Goal: Navigation & Orientation: Find specific page/section

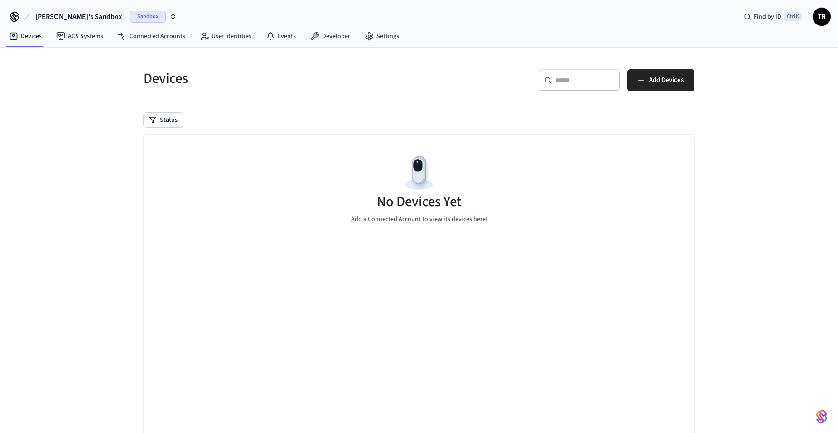
click at [130, 20] on span "Sandbox" at bounding box center [148, 17] width 36 height 12
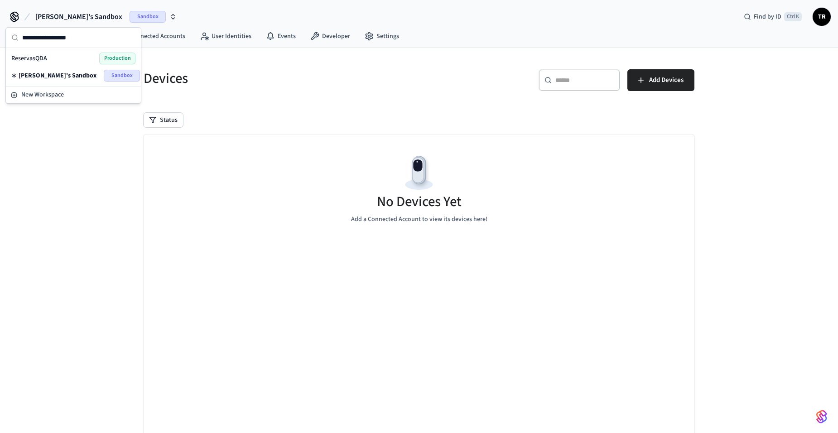
click at [102, 58] on span "Production" at bounding box center [117, 59] width 36 height 12
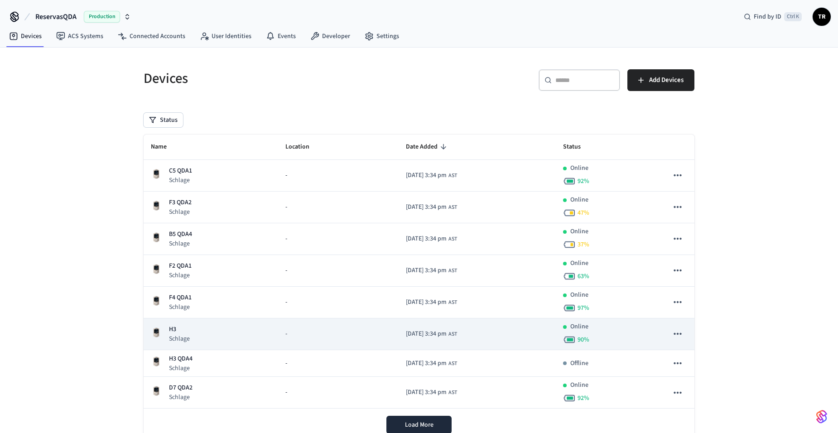
click at [178, 329] on p "H3" at bounding box center [179, 330] width 21 height 10
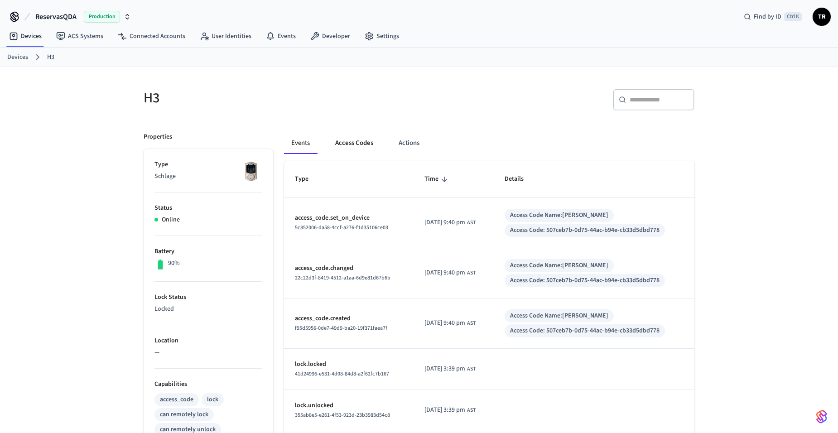
click at [346, 141] on button "Access Codes" at bounding box center [354, 143] width 53 height 22
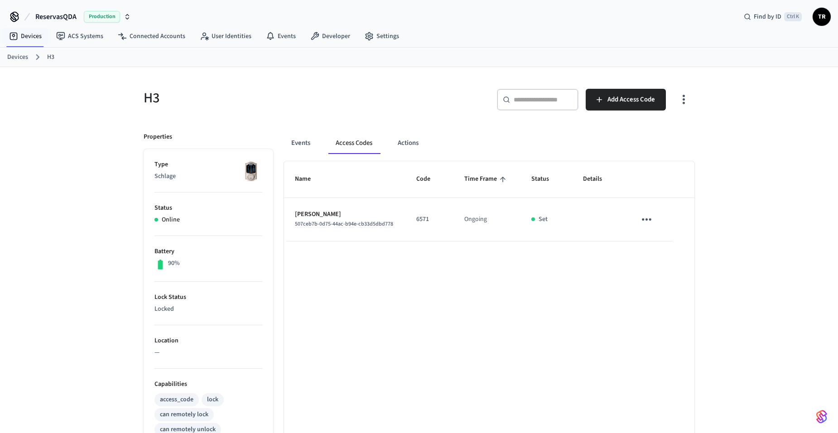
drag, startPoint x: 17, startPoint y: 58, endPoint x: 79, endPoint y: 82, distance: 66.4
click at [17, 58] on link "Devices" at bounding box center [17, 58] width 21 height 10
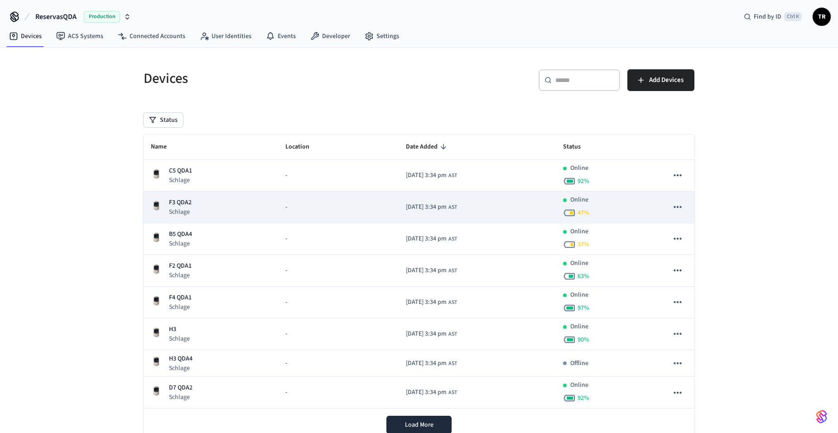
click at [187, 203] on p "F3 QDA2" at bounding box center [180, 203] width 23 height 10
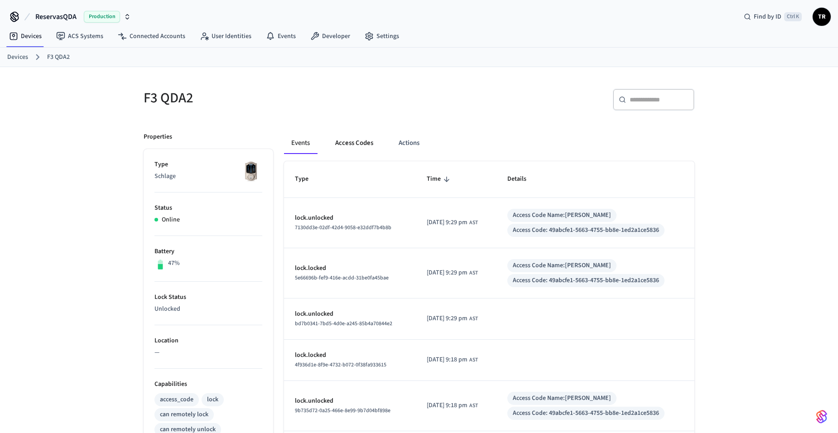
click at [338, 142] on button "Access Codes" at bounding box center [354, 143] width 53 height 22
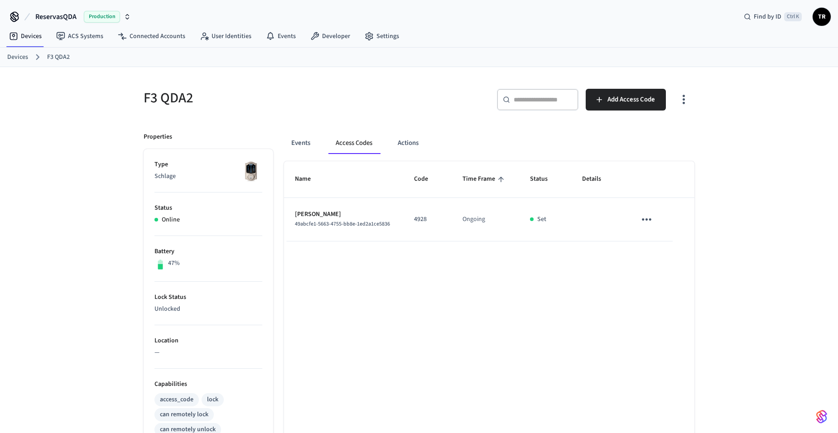
click at [11, 60] on link "Devices" at bounding box center [17, 58] width 21 height 10
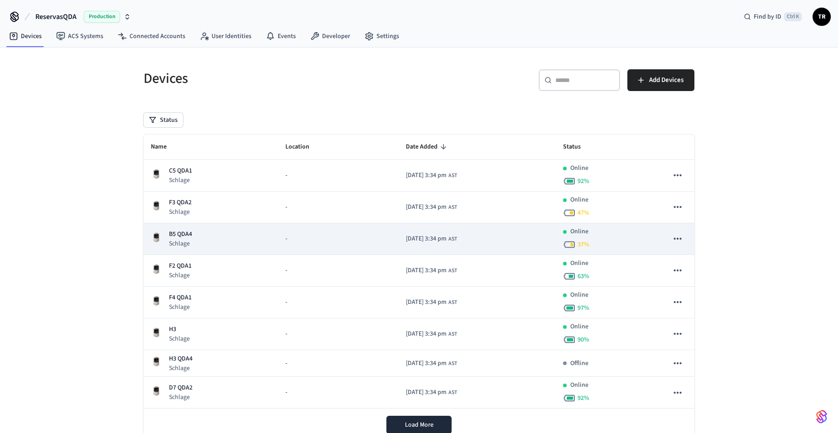
click at [182, 229] on td "B5 QDA4 Schlage" at bounding box center [211, 239] width 135 height 32
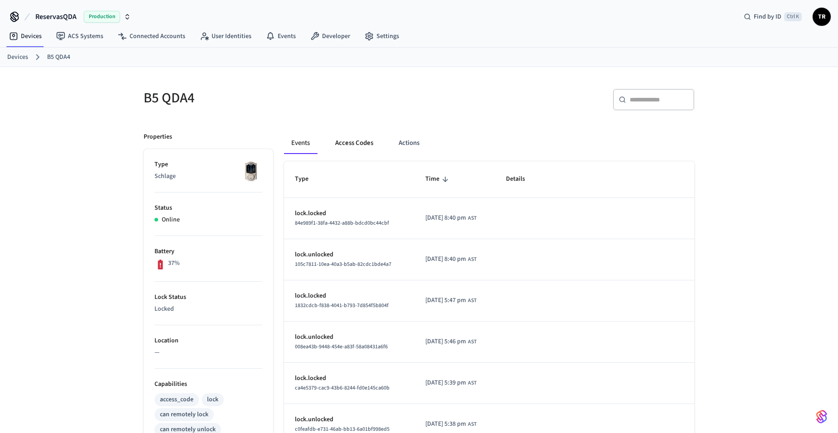
click at [360, 144] on button "Access Codes" at bounding box center [354, 143] width 53 height 22
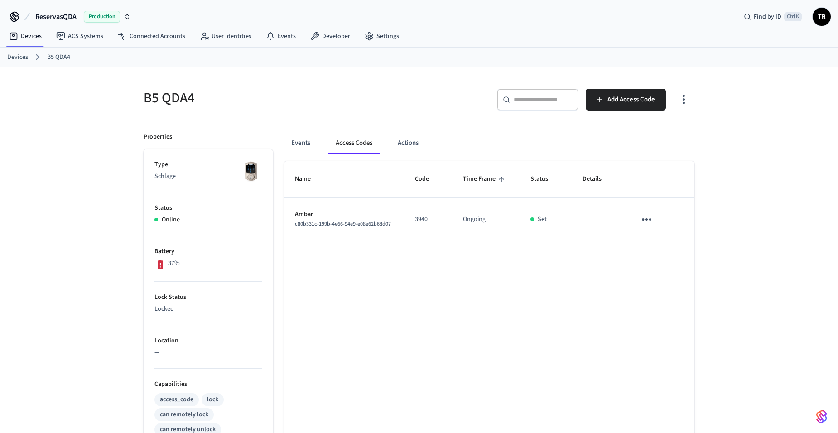
click at [14, 56] on link "Devices" at bounding box center [17, 58] width 21 height 10
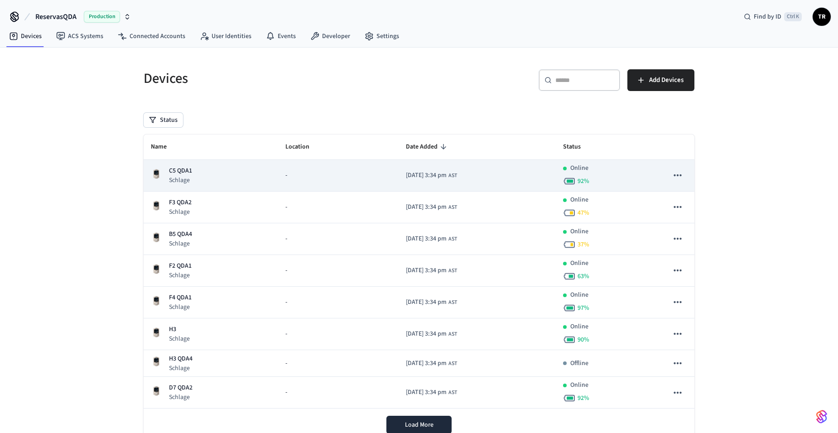
click at [221, 168] on div "C5 QDA1 Schlage" at bounding box center [211, 175] width 120 height 19
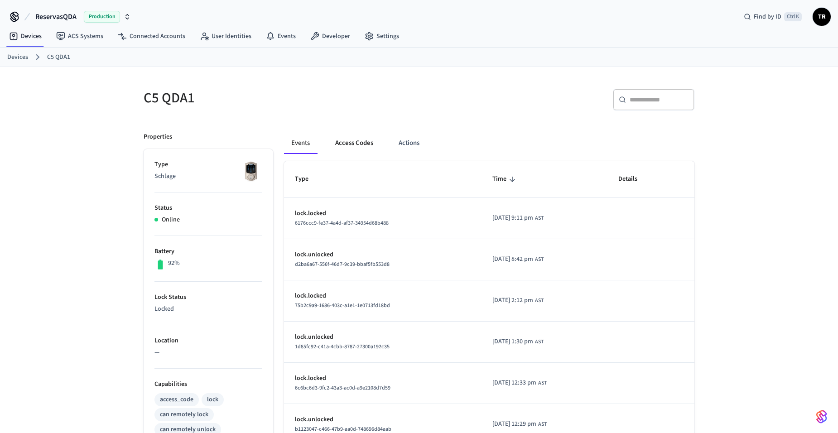
click at [380, 151] on button "Access Codes" at bounding box center [354, 143] width 53 height 22
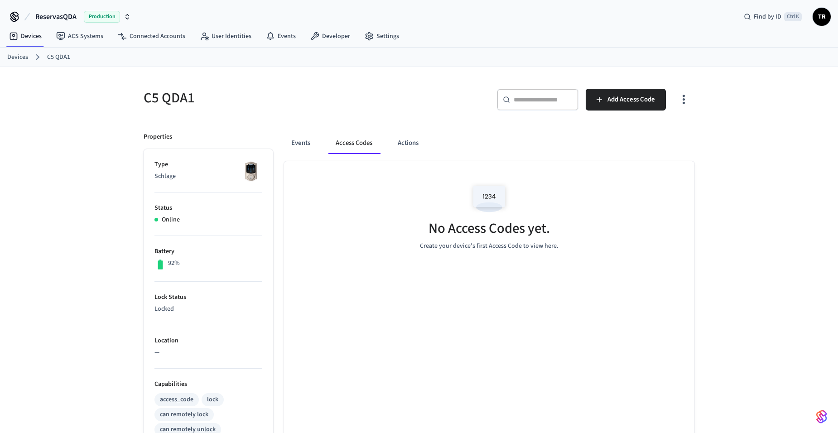
click at [29, 62] on ol "Devices C5 QDA1" at bounding box center [422, 57] width 831 height 12
click at [21, 60] on link "Devices" at bounding box center [17, 58] width 21 height 10
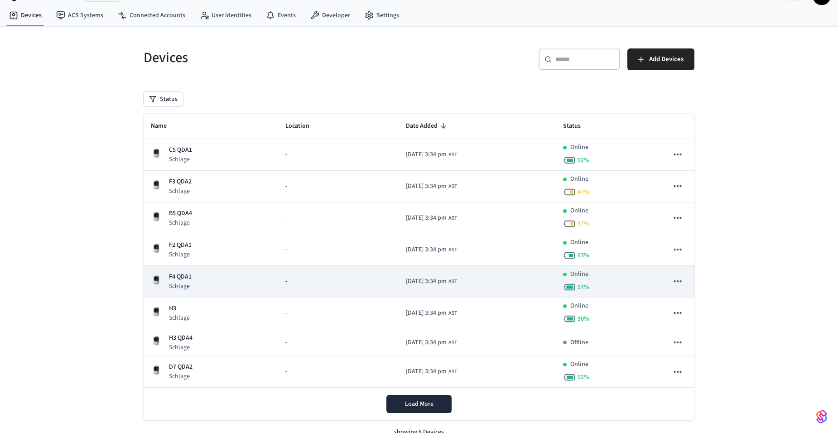
scroll to position [32, 0]
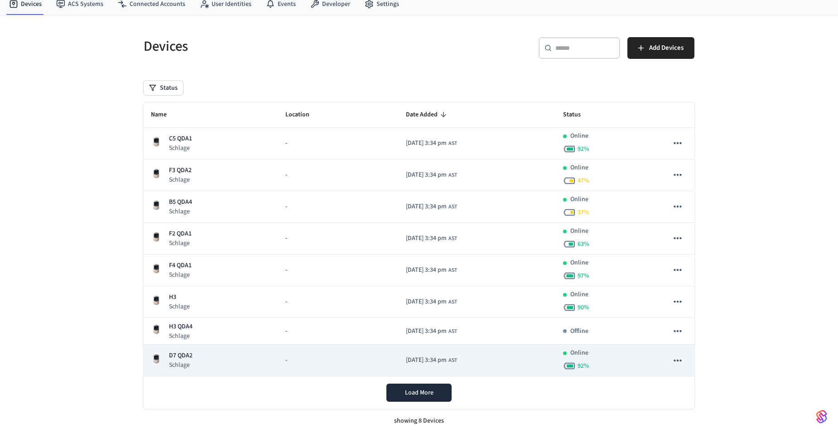
click at [170, 360] on p "D7 QDA2" at bounding box center [181, 356] width 24 height 10
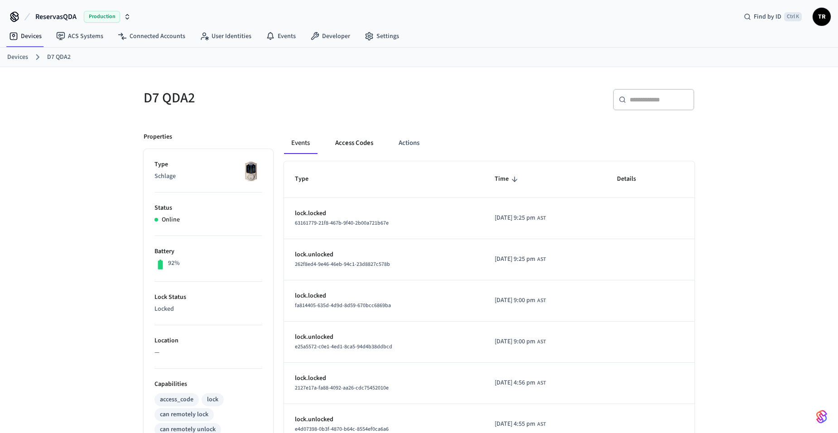
click at [344, 139] on button "Access Codes" at bounding box center [354, 143] width 53 height 22
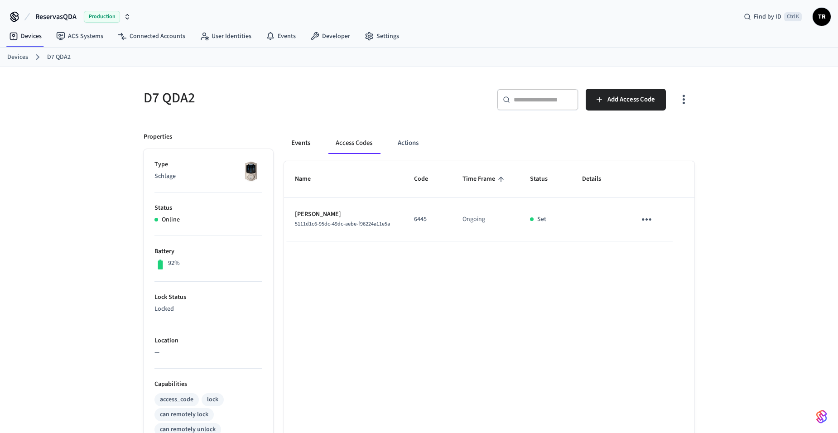
click at [293, 145] on button "Events" at bounding box center [301, 143] width 34 height 22
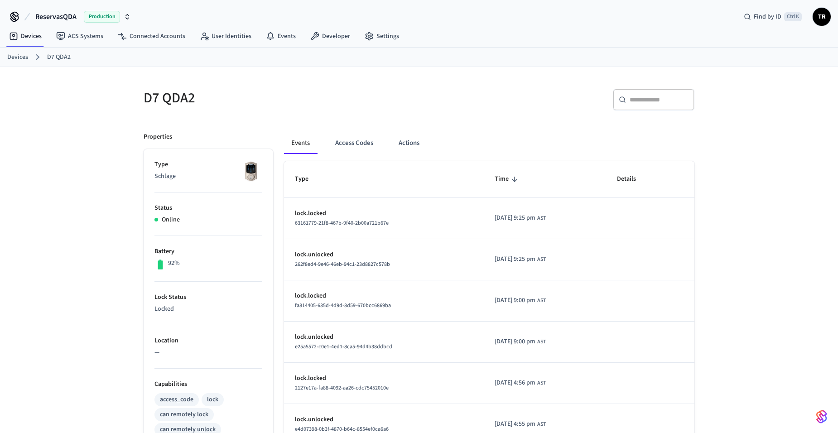
click at [8, 56] on link "Devices" at bounding box center [17, 58] width 21 height 10
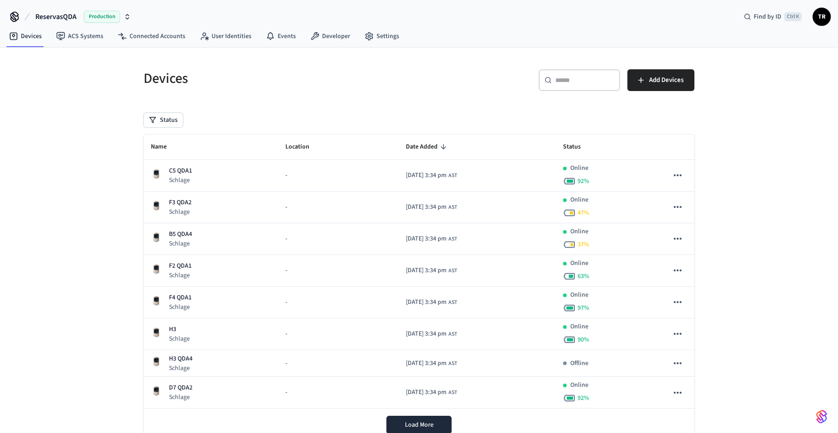
click at [830, 19] on span "TR" at bounding box center [822, 17] width 16 height 16
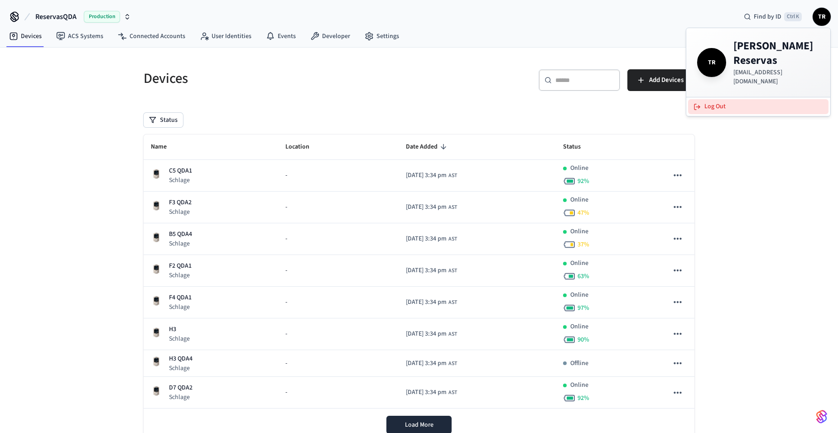
click at [738, 99] on button "Log Out" at bounding box center [758, 106] width 140 height 15
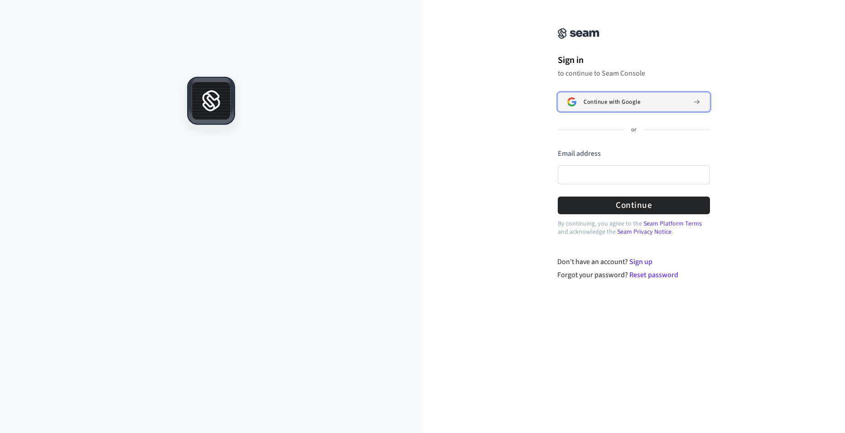
click at [604, 102] on span "Continue with Google" at bounding box center [612, 101] width 57 height 7
